Goal: Navigation & Orientation: Find specific page/section

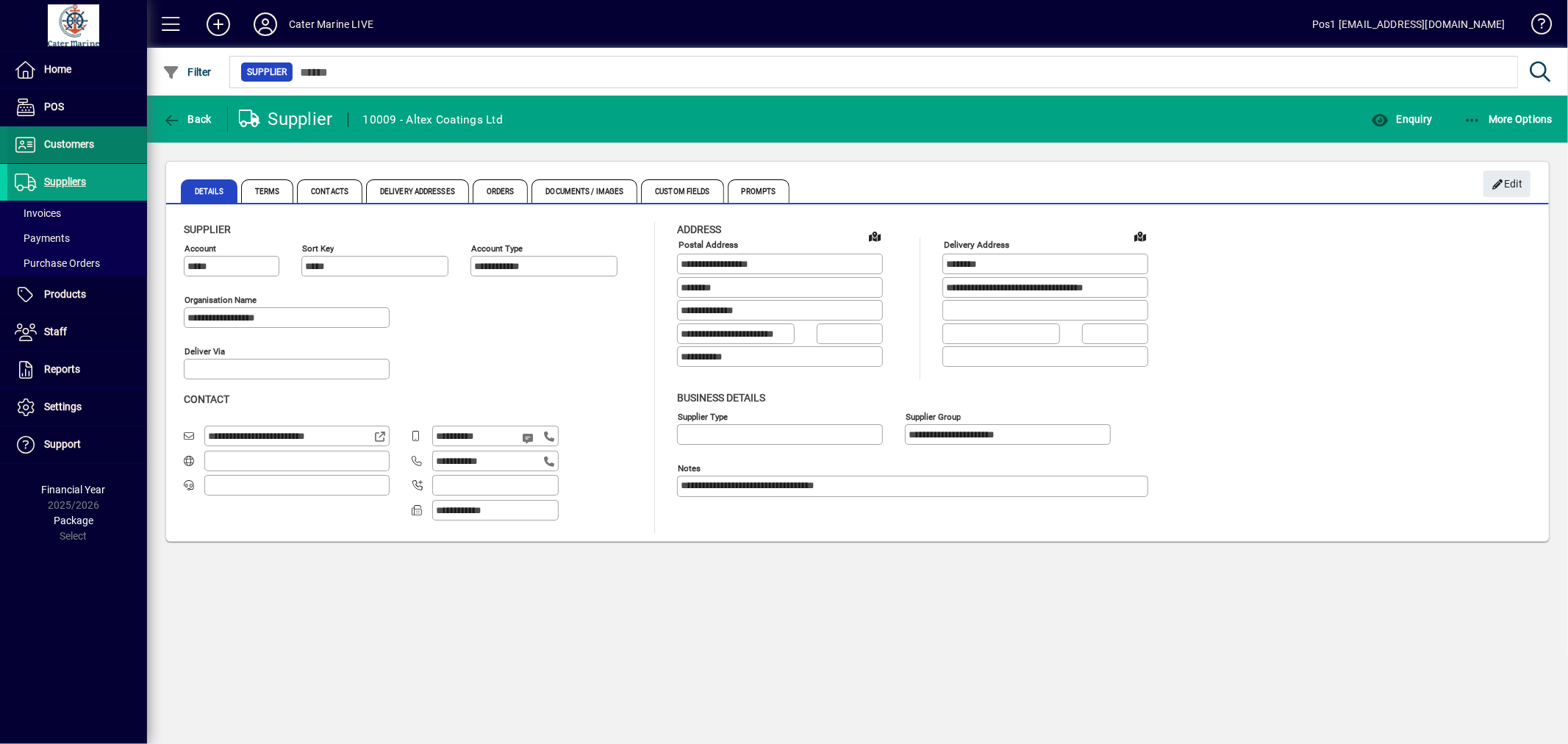
click at [101, 142] on span at bounding box center [76, 145] width 139 height 35
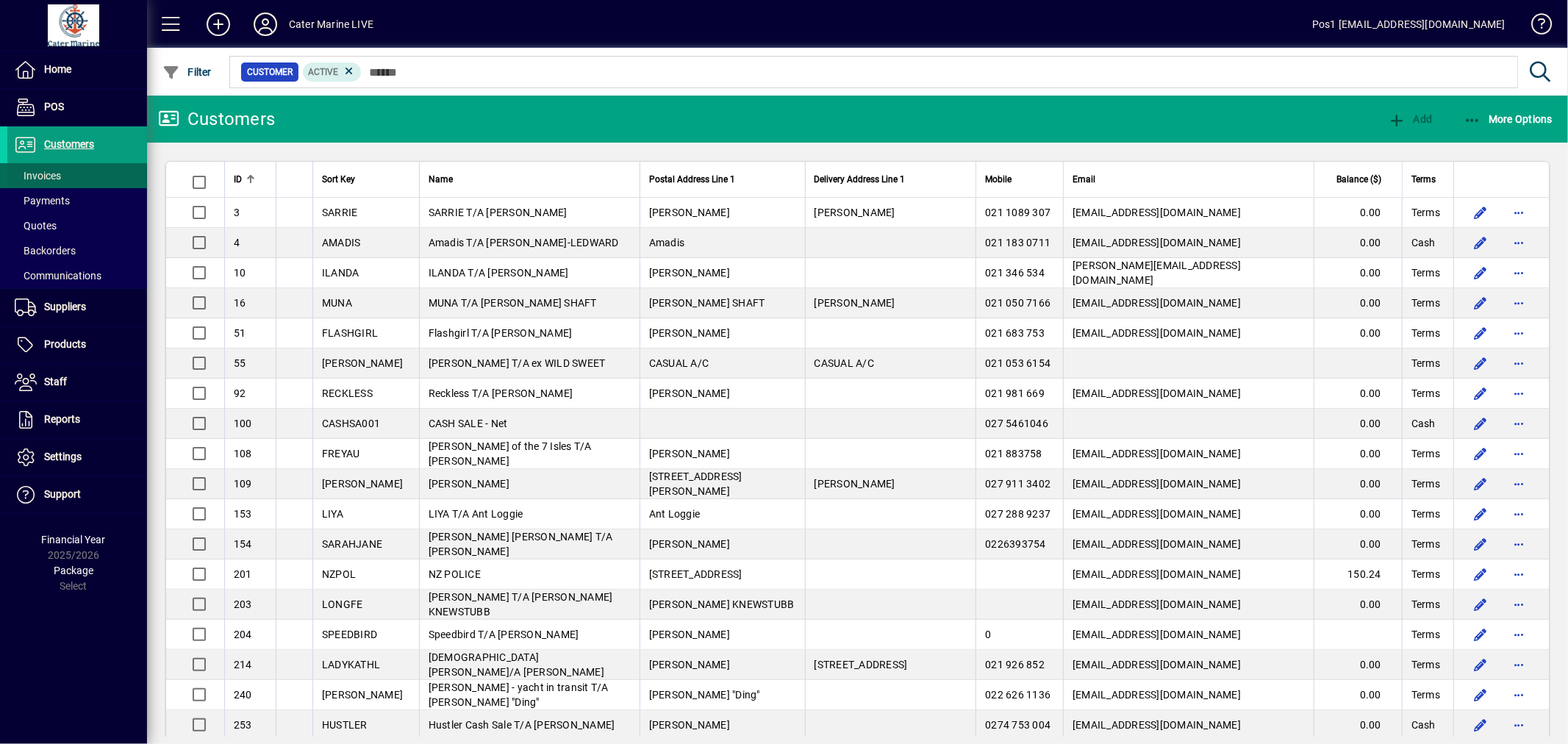
click at [86, 172] on span at bounding box center [76, 176] width 139 height 35
